Goal: Information Seeking & Learning: Learn about a topic

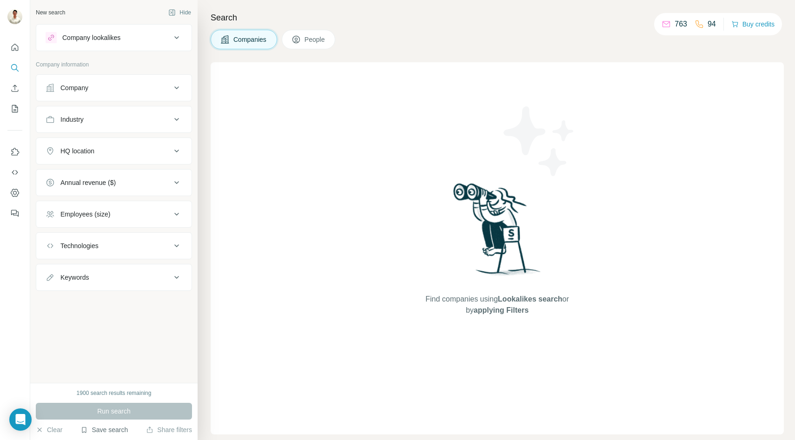
click at [115, 430] on button "Save search" at bounding box center [103, 429] width 47 height 9
click at [116, 411] on div "View my saved searches" at bounding box center [131, 413] width 98 height 19
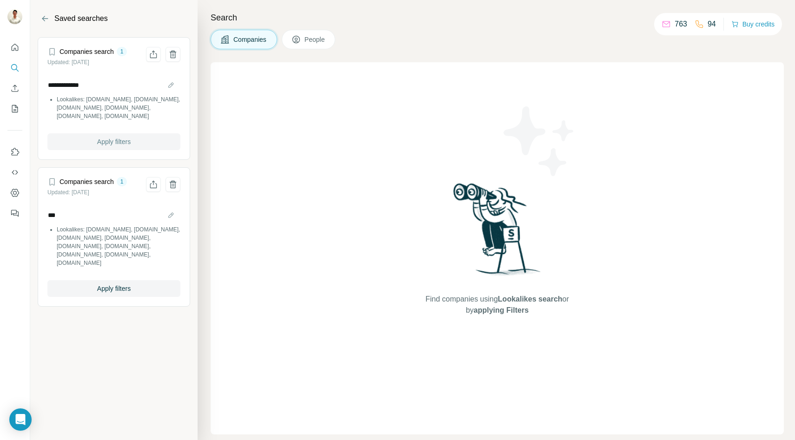
click at [110, 139] on span "Apply filters" at bounding box center [113, 141] width 33 height 9
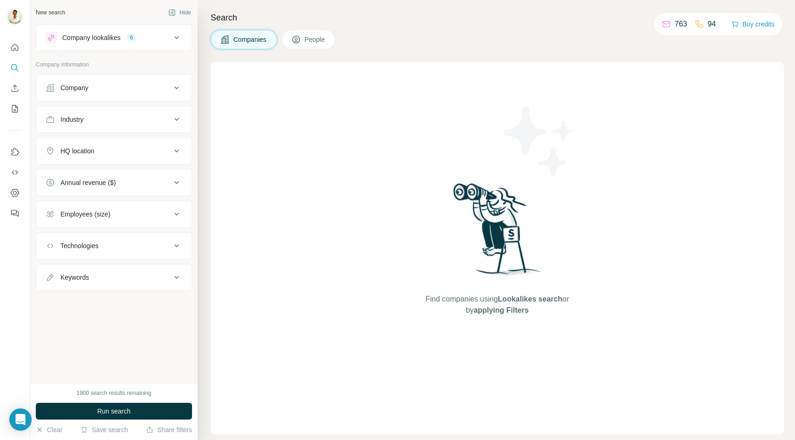
click at [177, 45] on button "Company lookalikes 6" at bounding box center [113, 37] width 155 height 22
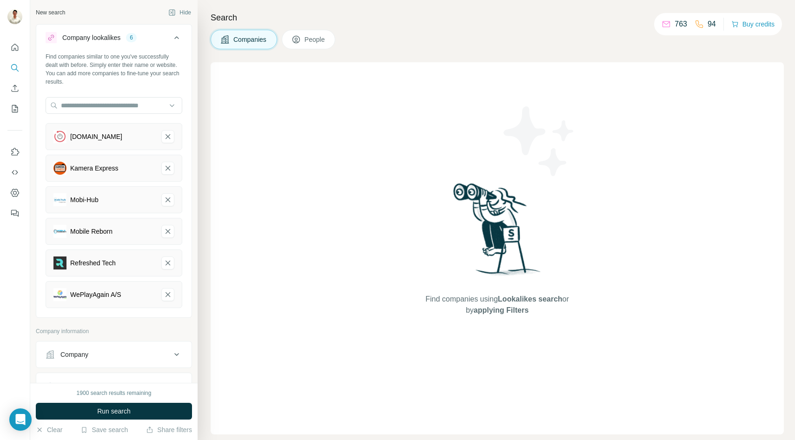
scroll to position [201, 0]
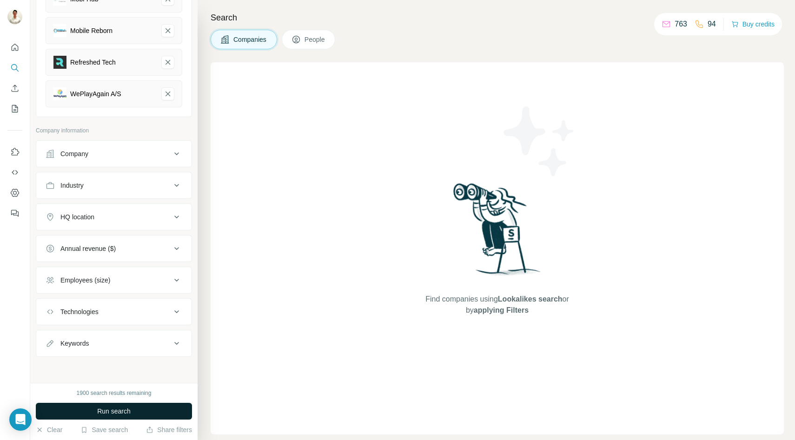
click at [113, 413] on span "Run search" at bounding box center [113, 411] width 33 height 9
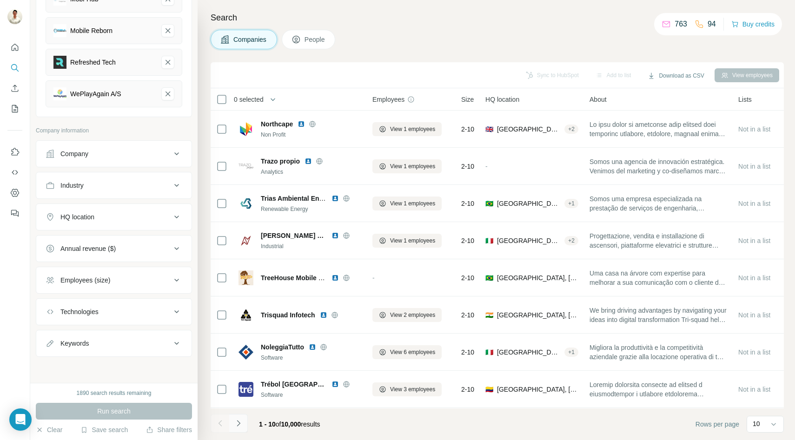
click at [241, 426] on icon "Navigate to next page" at bounding box center [238, 423] width 9 height 9
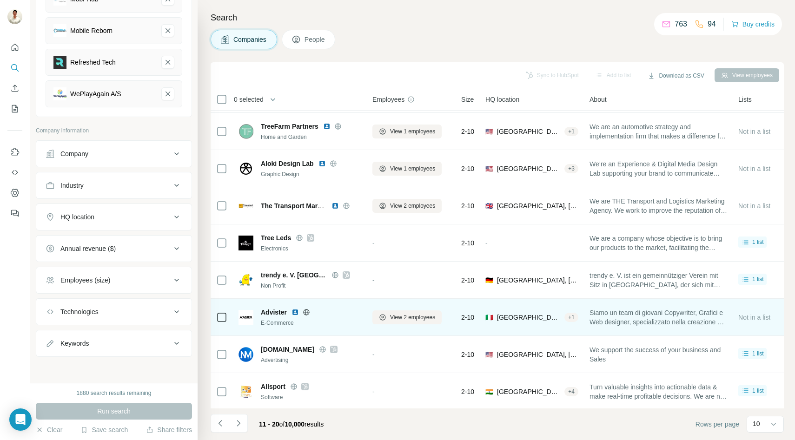
scroll to position [74, 0]
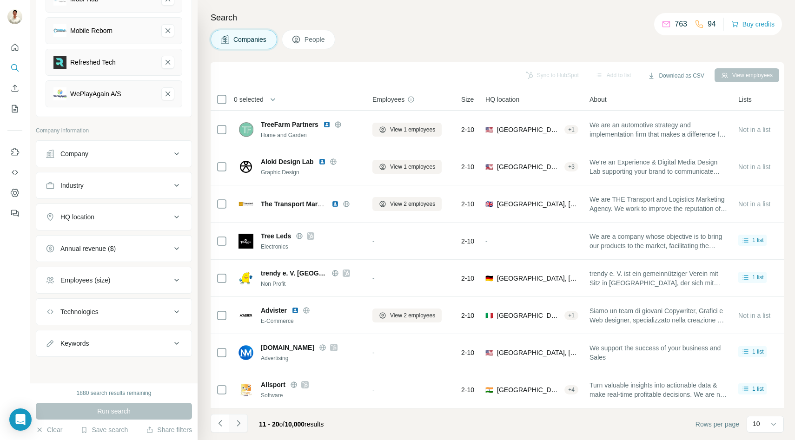
click at [238, 426] on icon "Navigate to next page" at bounding box center [238, 423] width 9 height 9
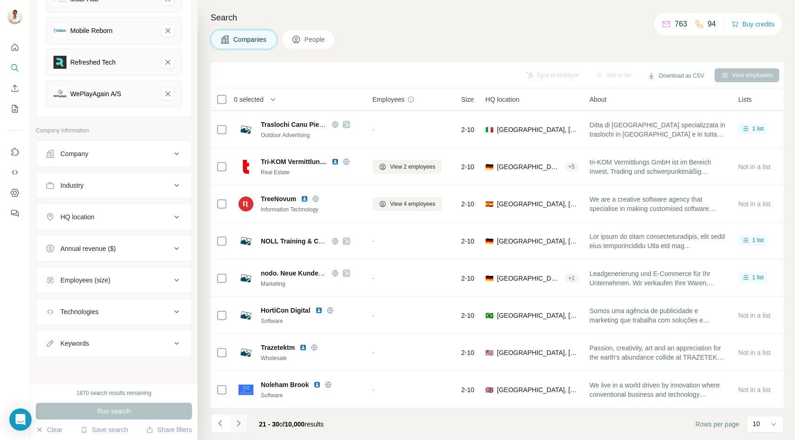
click at [242, 424] on icon "Navigate to next page" at bounding box center [238, 423] width 9 height 9
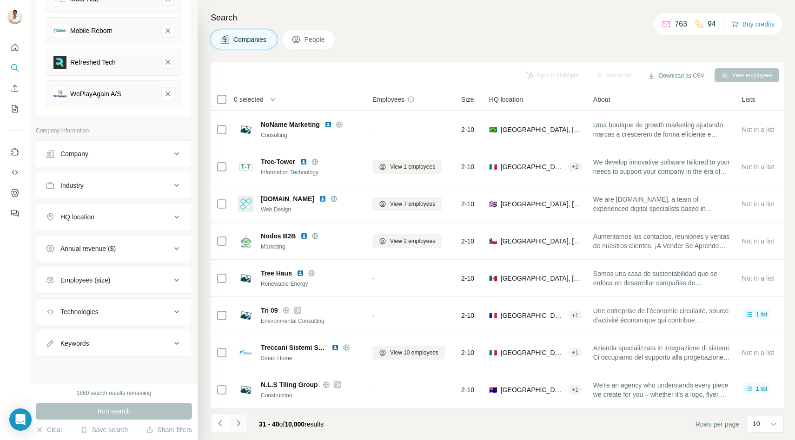
click at [241, 424] on icon "Navigate to next page" at bounding box center [238, 423] width 9 height 9
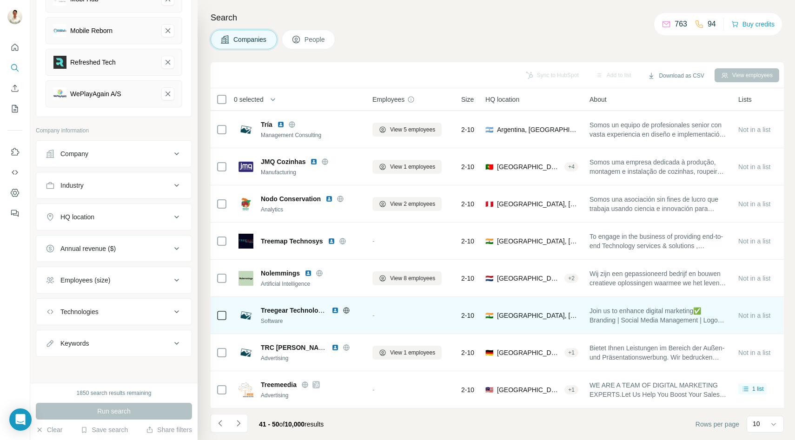
scroll to position [0, 0]
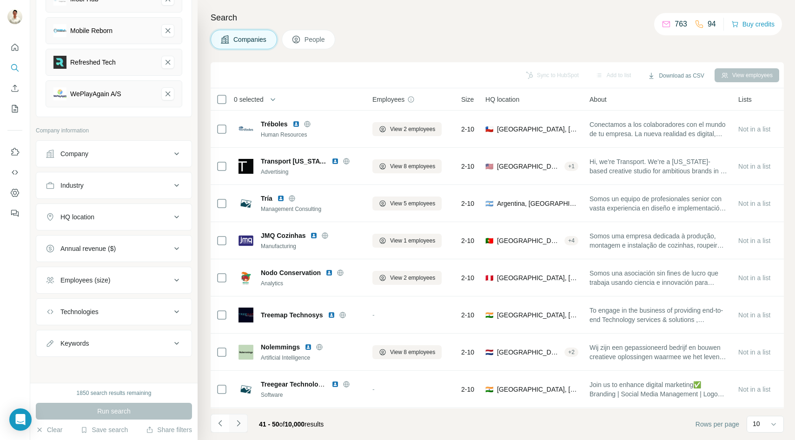
click at [240, 420] on icon "Navigate to next page" at bounding box center [238, 423] width 9 height 9
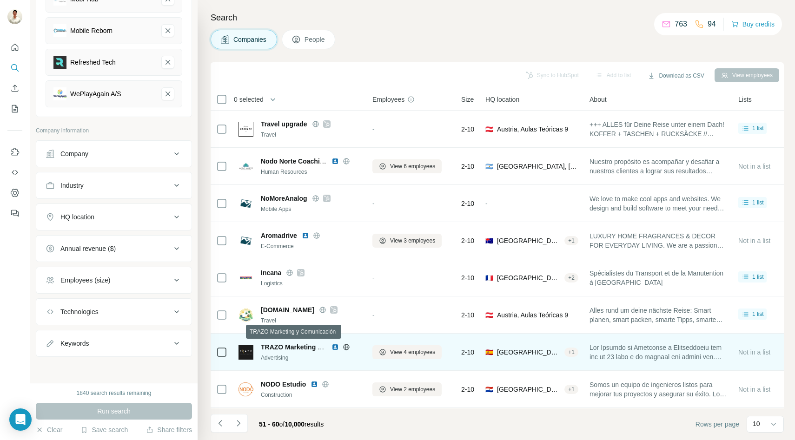
scroll to position [74, 0]
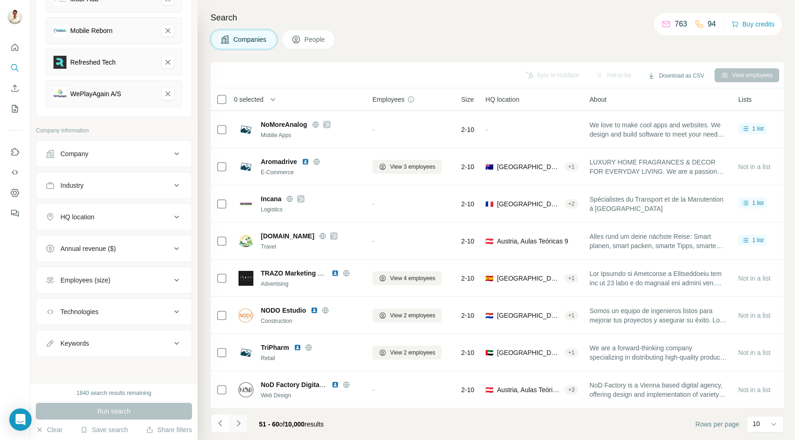
click at [242, 424] on icon "Navigate to next page" at bounding box center [238, 423] width 9 height 9
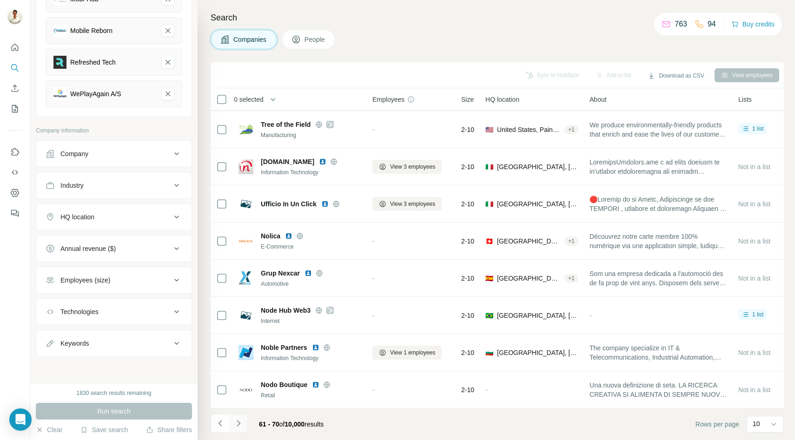
click at [241, 426] on icon "Navigate to next page" at bounding box center [238, 423] width 9 height 9
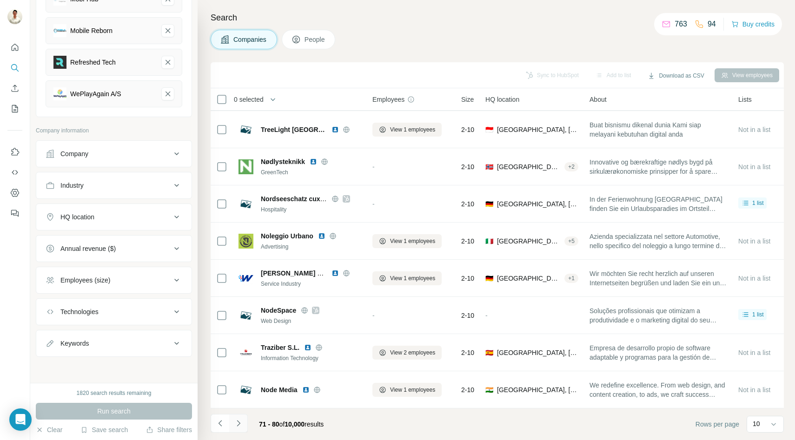
click at [238, 422] on icon "Navigate to next page" at bounding box center [238, 423] width 9 height 9
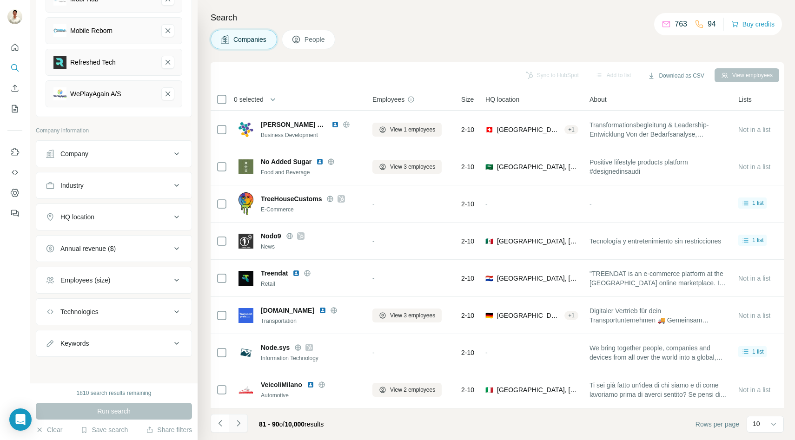
click at [239, 424] on icon "Navigate to next page" at bounding box center [238, 423] width 3 height 6
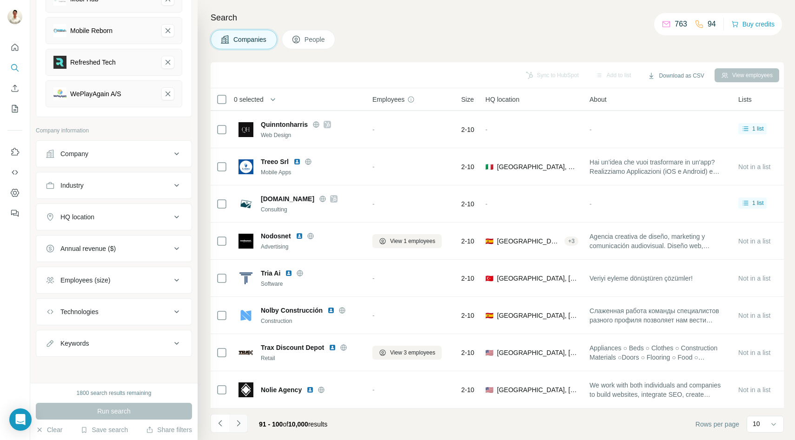
click at [244, 423] on button "Navigate to next page" at bounding box center [238, 423] width 19 height 19
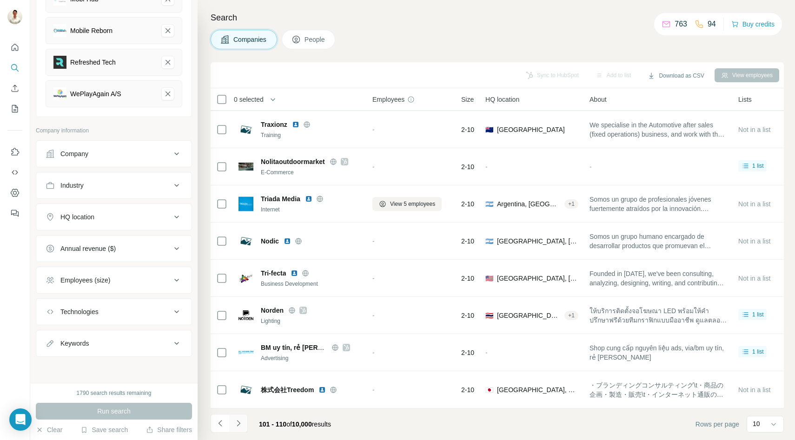
click at [238, 421] on icon "Navigate to next page" at bounding box center [238, 423] width 3 height 6
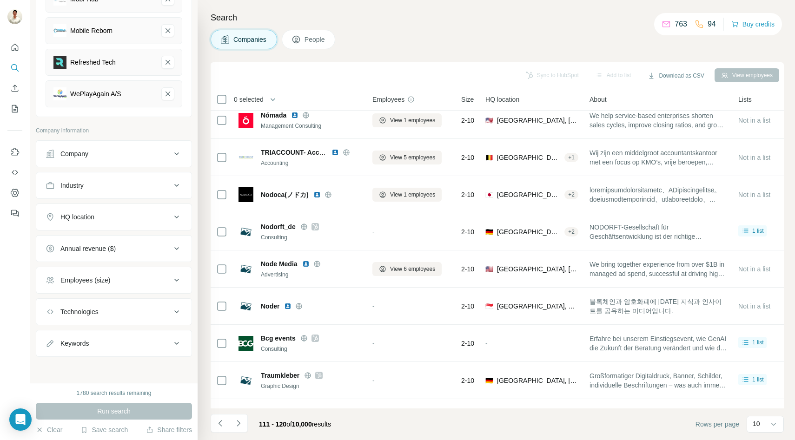
scroll to position [0, 0]
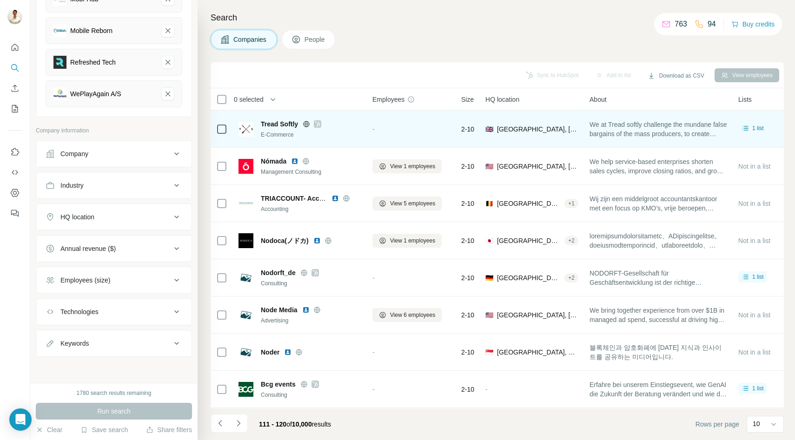
click at [317, 126] on icon at bounding box center [318, 123] width 6 height 7
click at [307, 121] on icon at bounding box center [306, 123] width 7 height 7
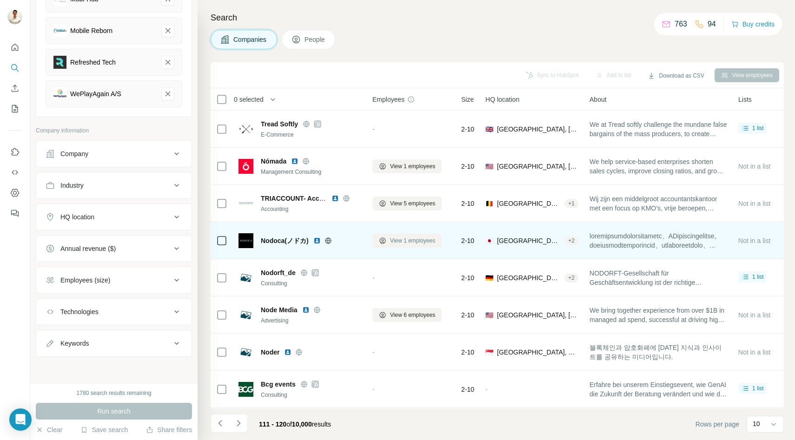
scroll to position [74, 0]
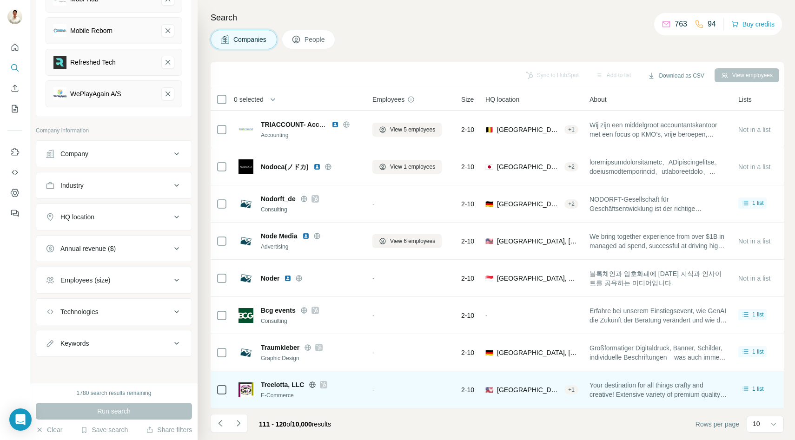
click at [315, 383] on icon at bounding box center [313, 385] width 6 height 6
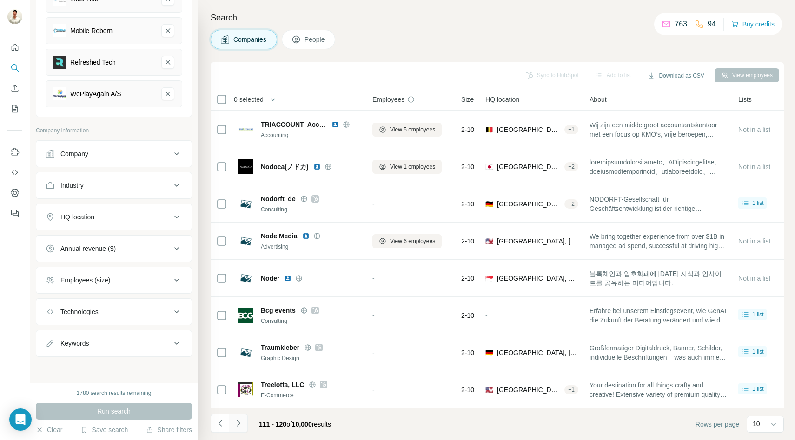
click at [237, 425] on icon "Navigate to next page" at bounding box center [238, 423] width 9 height 9
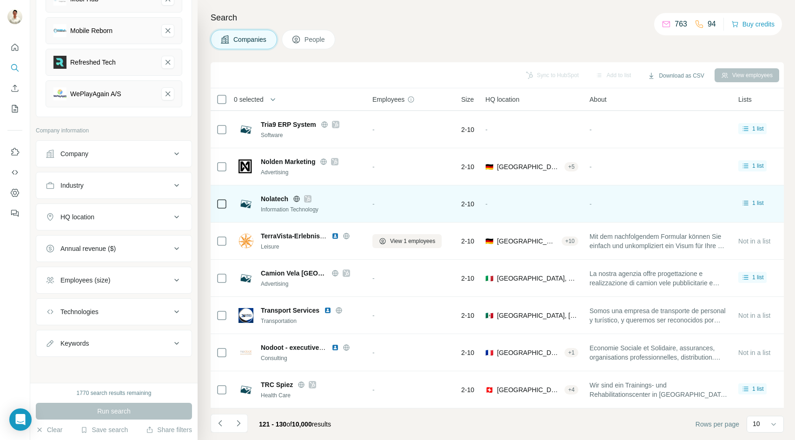
scroll to position [0, 0]
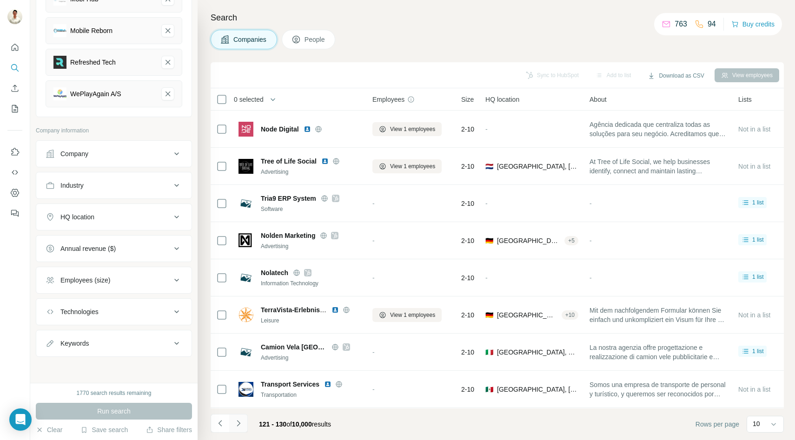
click at [238, 424] on icon "Navigate to next page" at bounding box center [238, 423] width 9 height 9
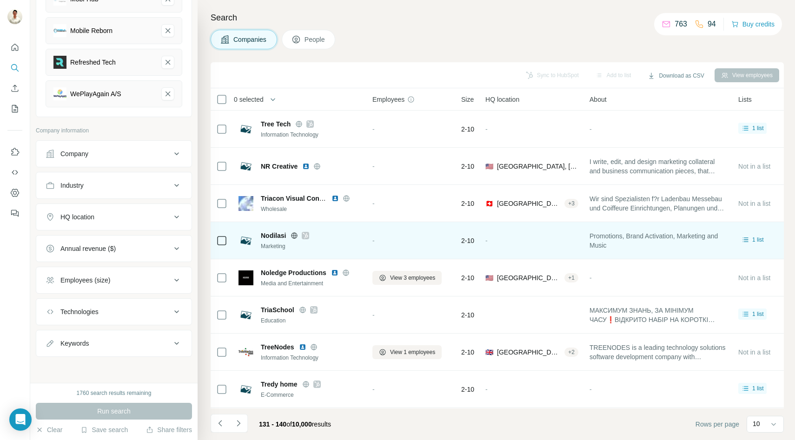
scroll to position [74, 0]
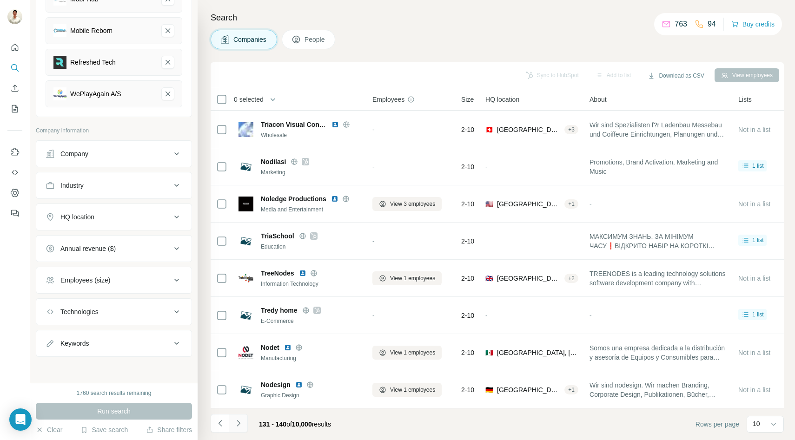
click at [238, 424] on icon "Navigate to next page" at bounding box center [238, 423] width 3 height 6
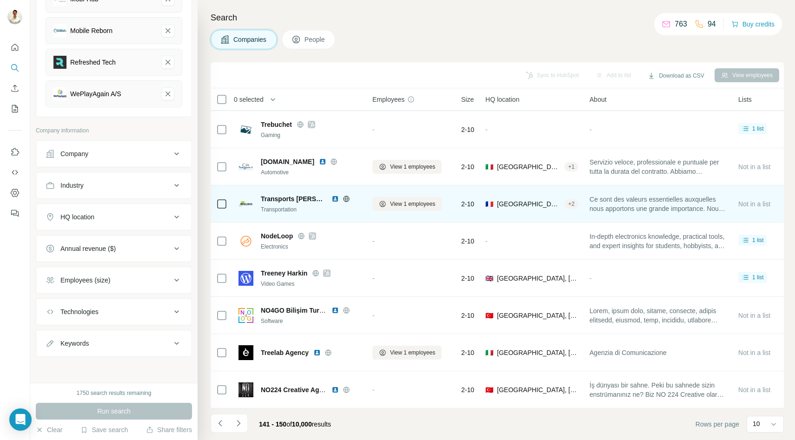
scroll to position [0, 0]
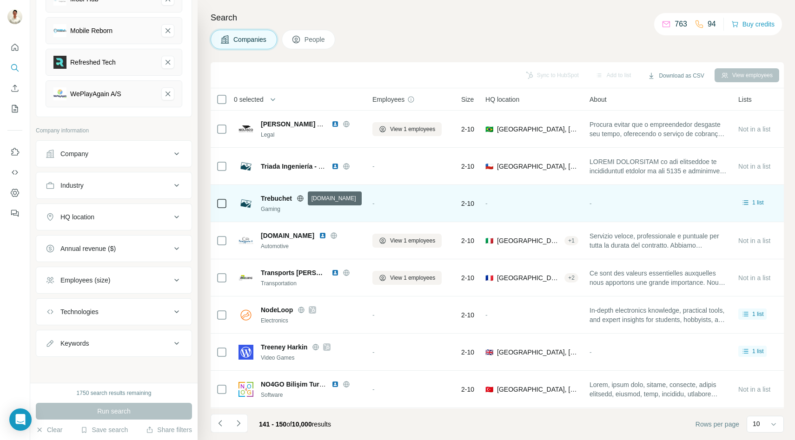
click at [300, 199] on icon at bounding box center [300, 198] width 7 height 7
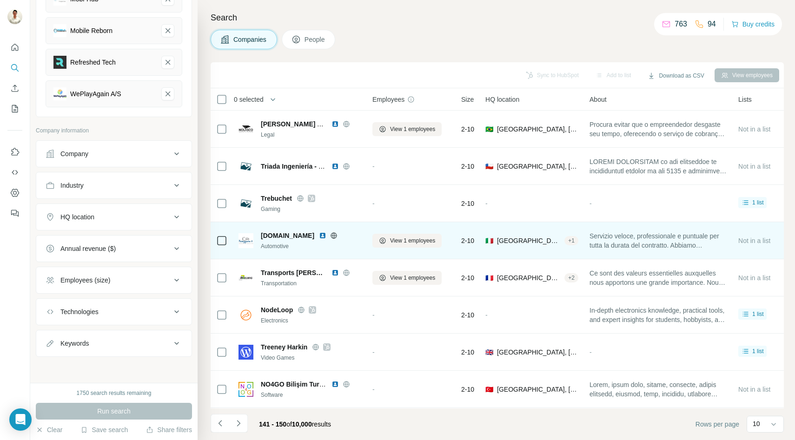
scroll to position [74, 0]
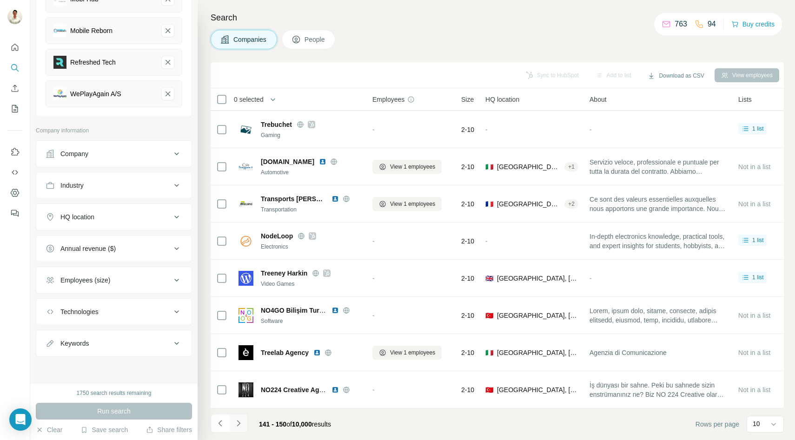
click at [242, 423] on icon "Navigate to next page" at bounding box center [238, 423] width 9 height 9
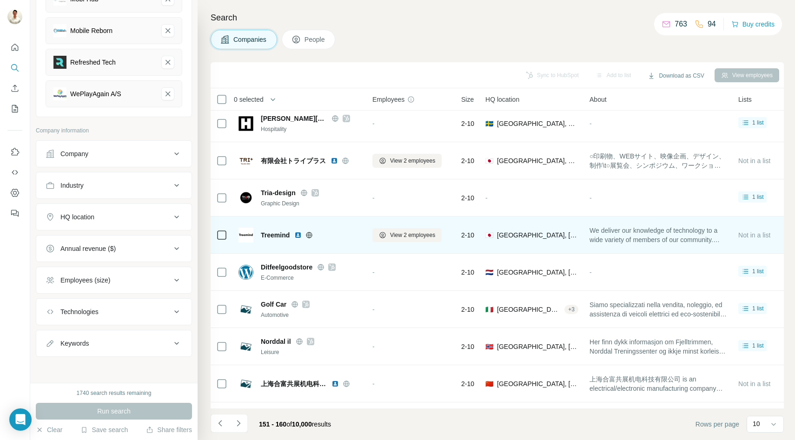
scroll to position [0, 0]
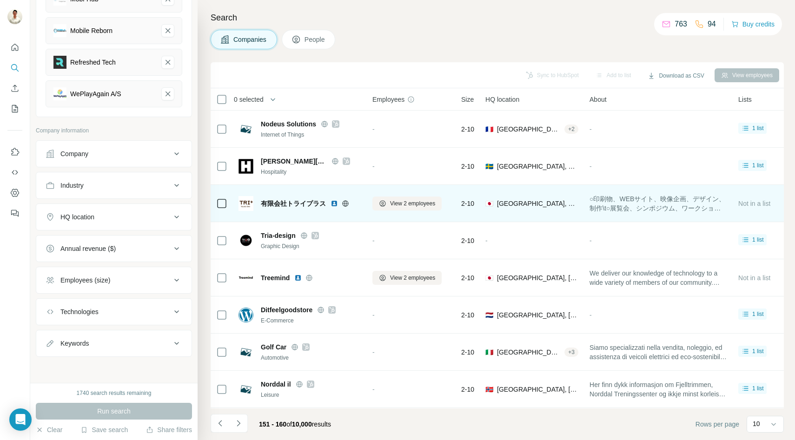
click at [346, 203] on icon at bounding box center [345, 203] width 2 height 6
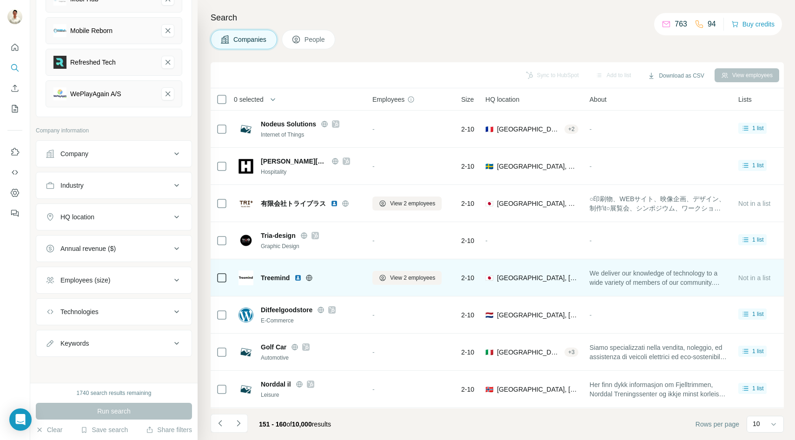
scroll to position [74, 0]
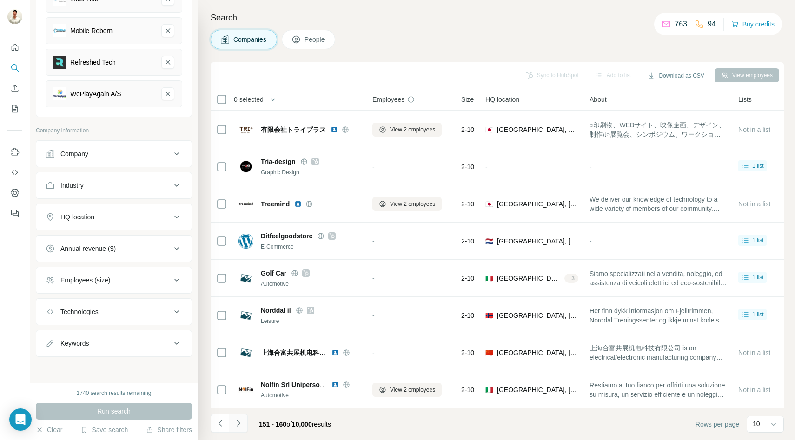
click at [241, 429] on button "Navigate to next page" at bounding box center [238, 423] width 19 height 19
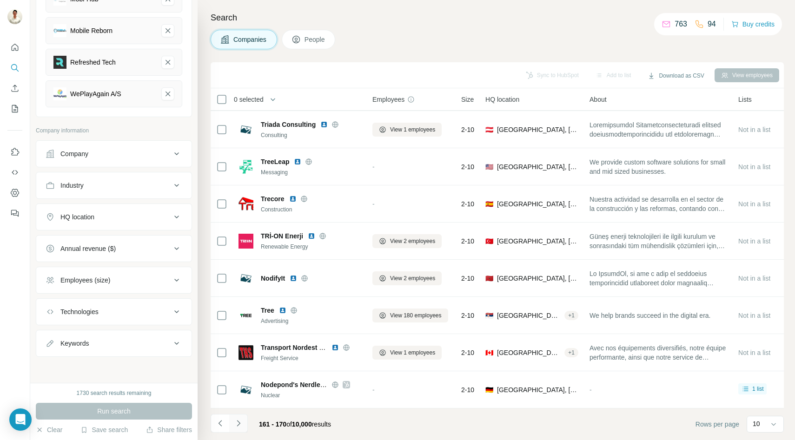
click at [239, 424] on icon "Navigate to next page" at bounding box center [238, 423] width 9 height 9
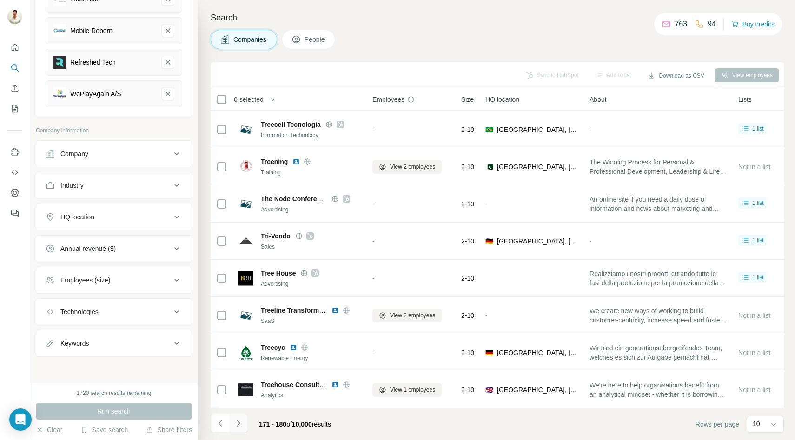
click at [239, 424] on icon "Navigate to next page" at bounding box center [238, 423] width 9 height 9
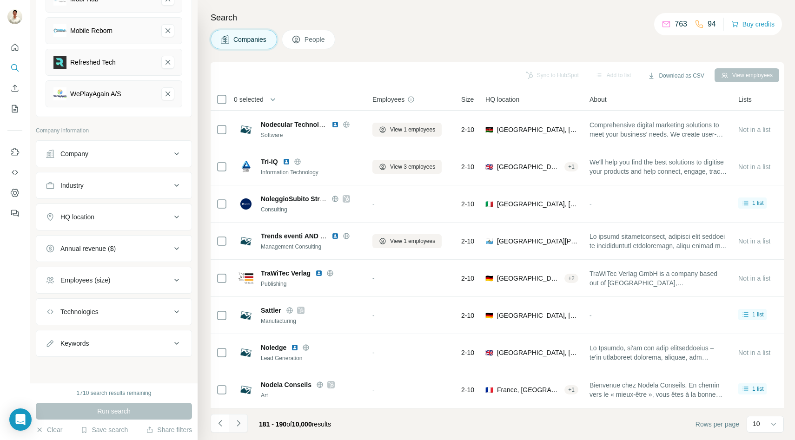
click at [238, 424] on icon "Navigate to next page" at bounding box center [238, 423] width 9 height 9
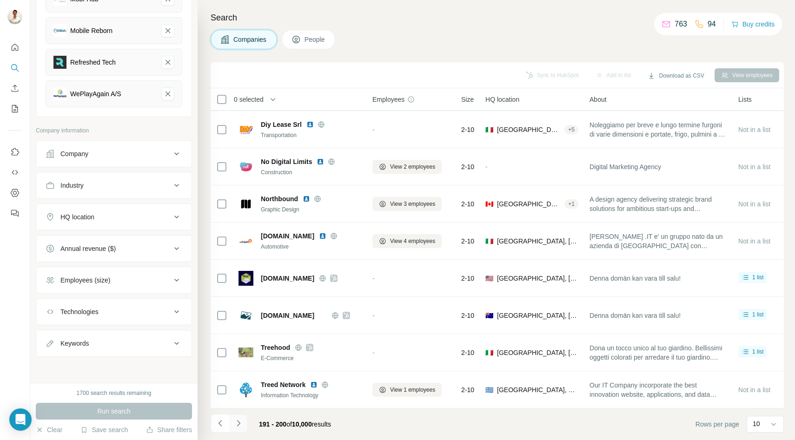
click at [241, 422] on icon "Navigate to next page" at bounding box center [238, 423] width 9 height 9
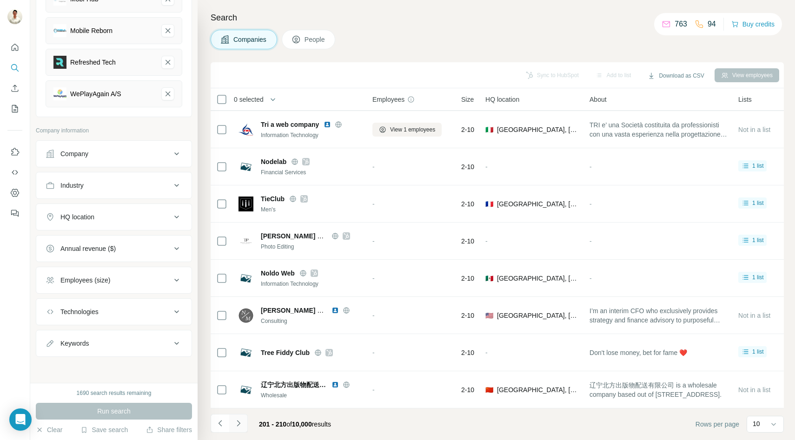
click at [243, 425] on button "Navigate to next page" at bounding box center [238, 423] width 19 height 19
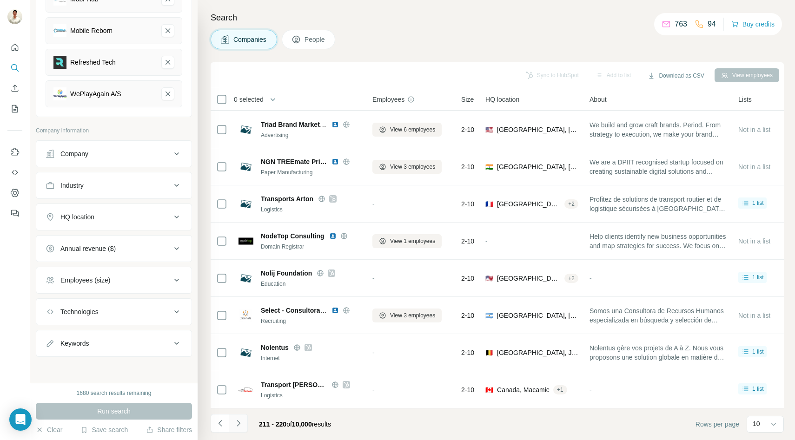
click at [236, 423] on icon "Navigate to next page" at bounding box center [238, 423] width 9 height 9
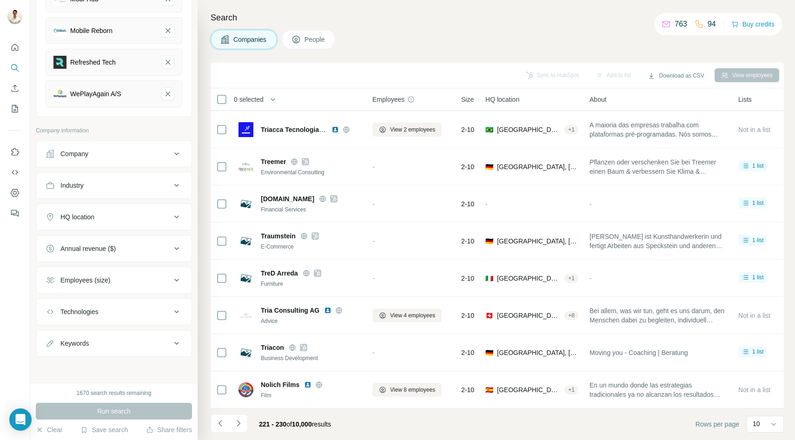
scroll to position [0, 0]
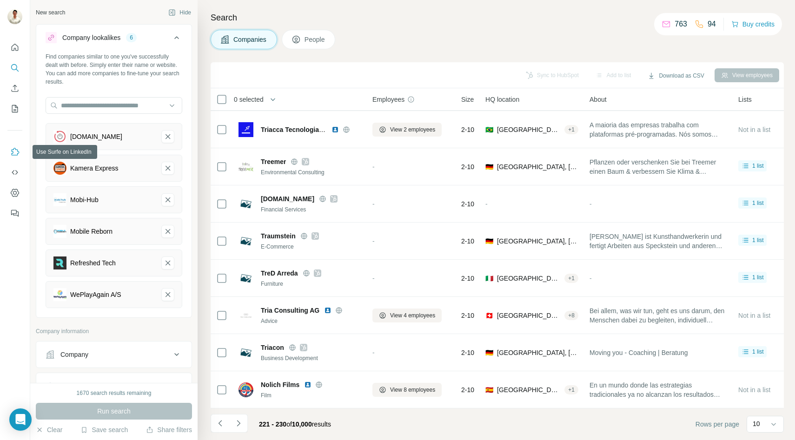
click at [14, 152] on icon "Use Surfe on LinkedIn" at bounding box center [14, 151] width 9 height 9
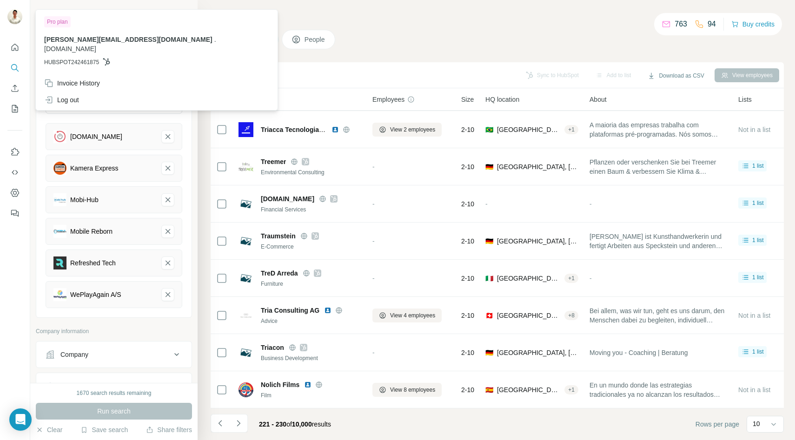
click at [14, 19] on img at bounding box center [14, 16] width 15 height 15
click at [187, 6] on button "Hide" at bounding box center [180, 13] width 36 height 14
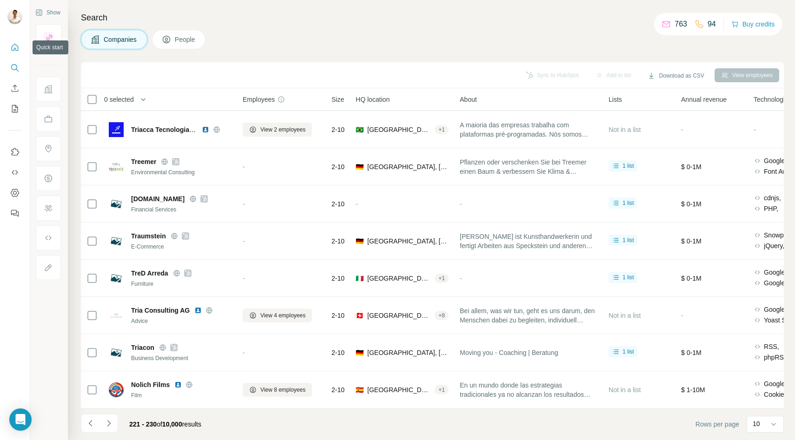
click at [12, 45] on icon "Quick start" at bounding box center [14, 47] width 9 height 9
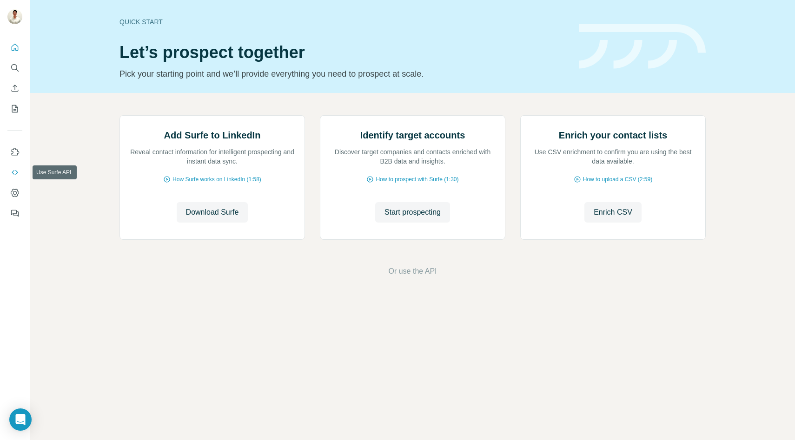
click at [16, 174] on icon "Use Surfe API" at bounding box center [14, 172] width 9 height 9
click at [15, 170] on icon "Use Surfe API" at bounding box center [14, 172] width 9 height 9
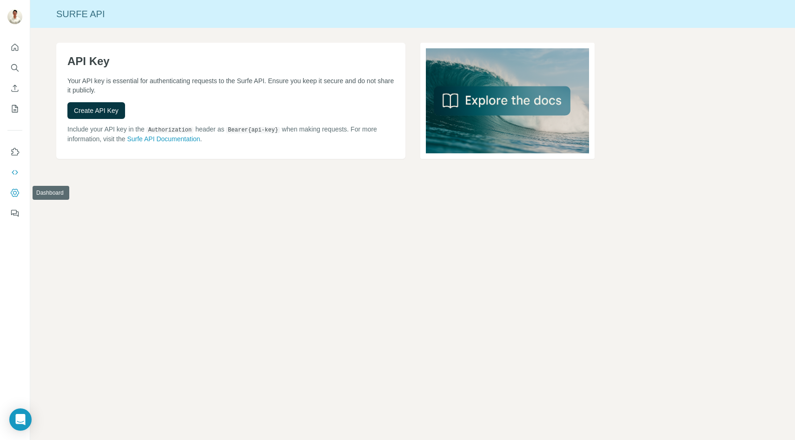
click at [14, 194] on icon "Dashboard" at bounding box center [14, 192] width 9 height 9
click at [16, 212] on icon "Feedback" at bounding box center [14, 213] width 9 height 9
click at [18, 416] on icon "Open Intercom Messenger" at bounding box center [20, 420] width 11 height 12
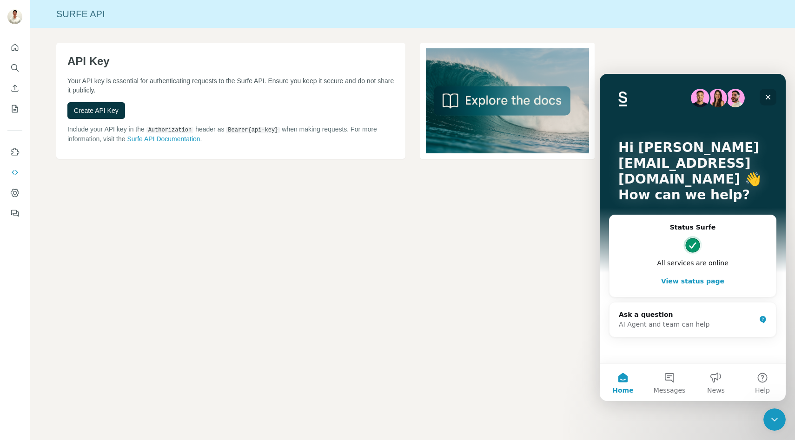
click at [772, 96] on div "Close" at bounding box center [768, 97] width 17 height 17
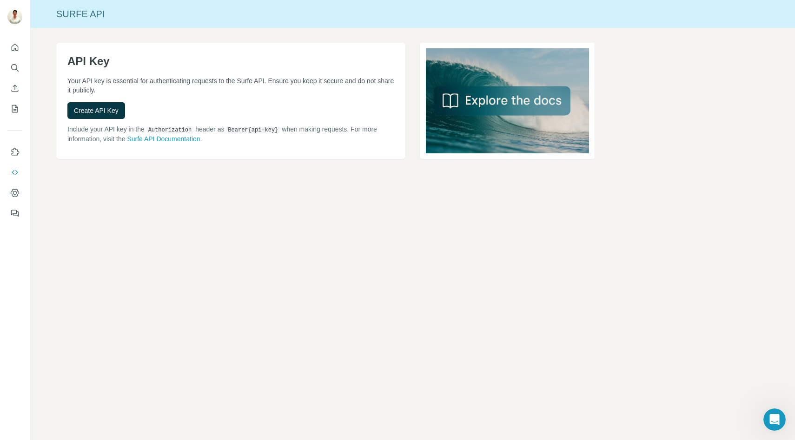
click at [47, 145] on div "API Key Your API key is essential for authenticating requests to the Surfe API.…" at bounding box center [412, 116] width 765 height 176
